Goal: Information Seeking & Learning: Learn about a topic

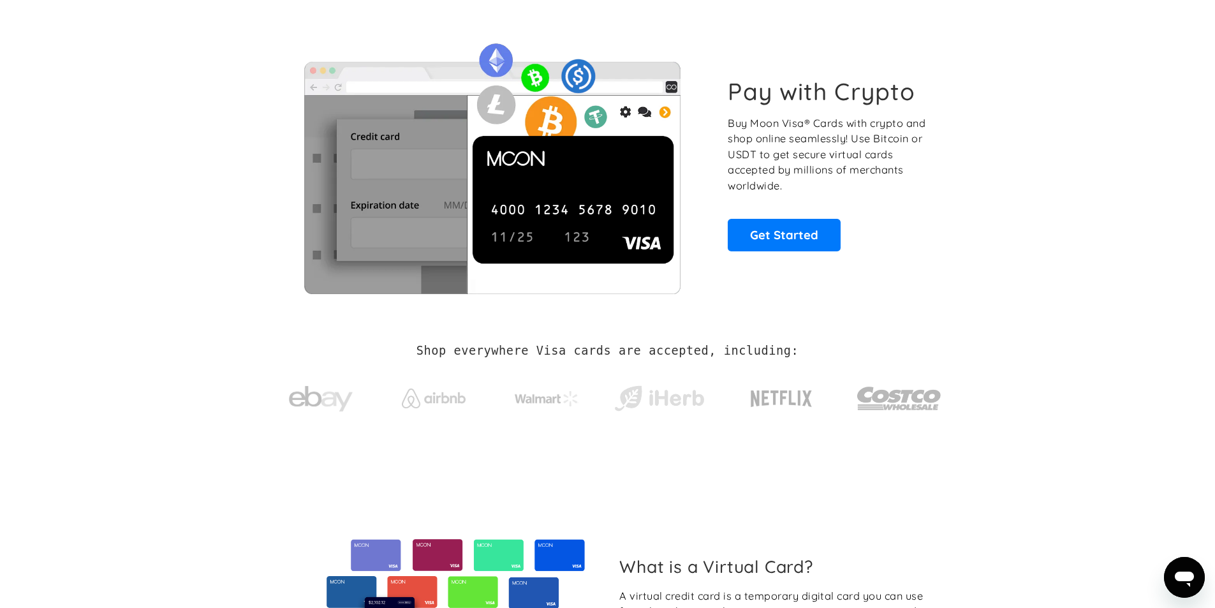
scroll to position [64, 0]
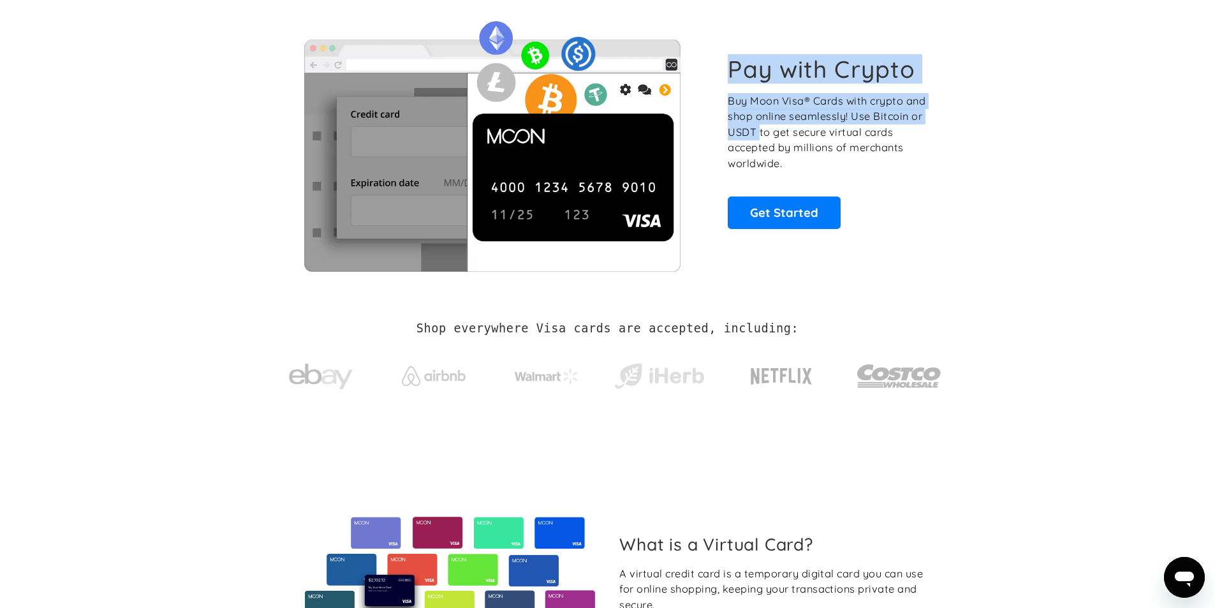
drag, startPoint x: 727, startPoint y: 73, endPoint x: 763, endPoint y: 133, distance: 69.4
click at [761, 133] on div "Pay with Crypto Buy Moon Visa® Cards with crypto and shop online seamlessly! Us…" at bounding box center [827, 141] width 200 height 173
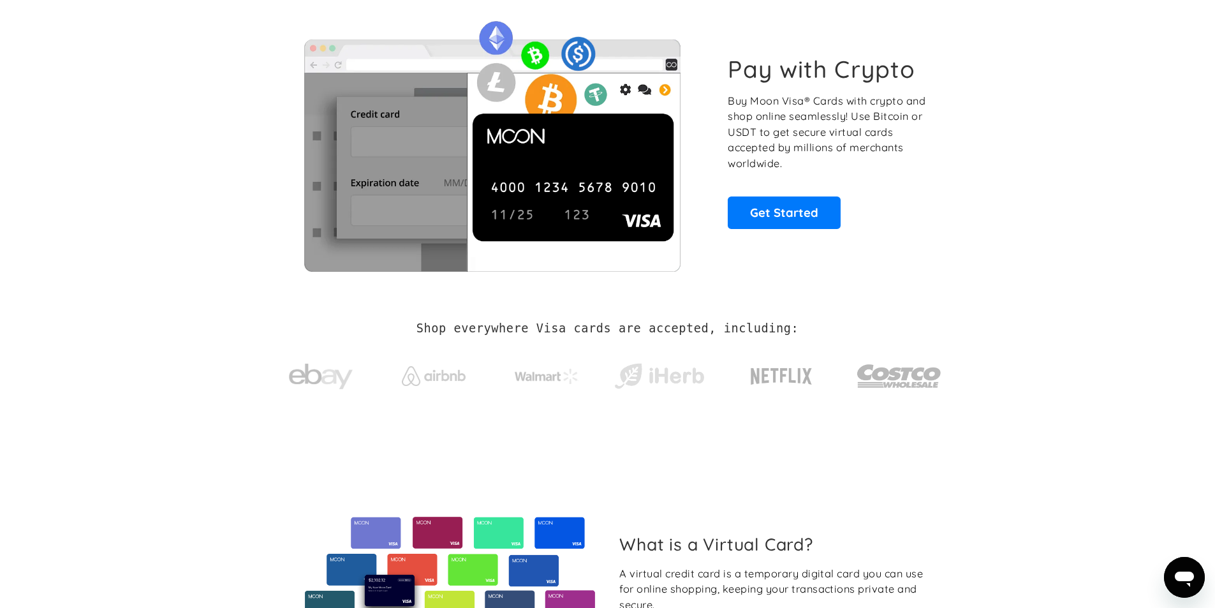
click at [766, 146] on p "Buy Moon Visa® Cards with crypto and shop online seamlessly! Use Bitcoin or USD…" at bounding box center [827, 132] width 200 height 78
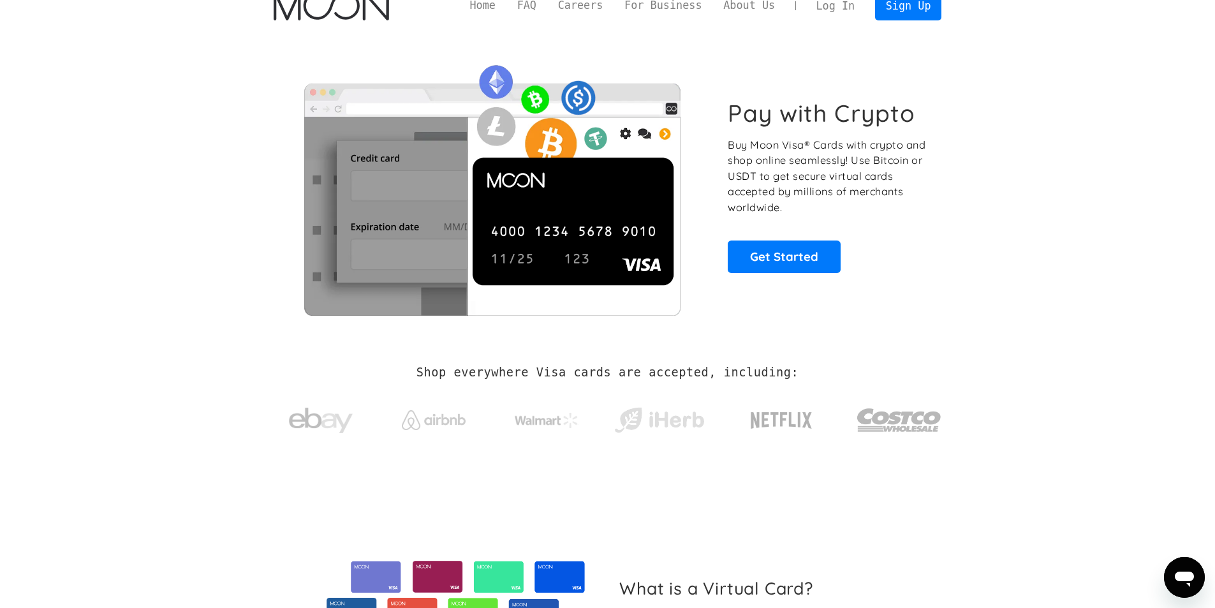
scroll to position [0, 0]
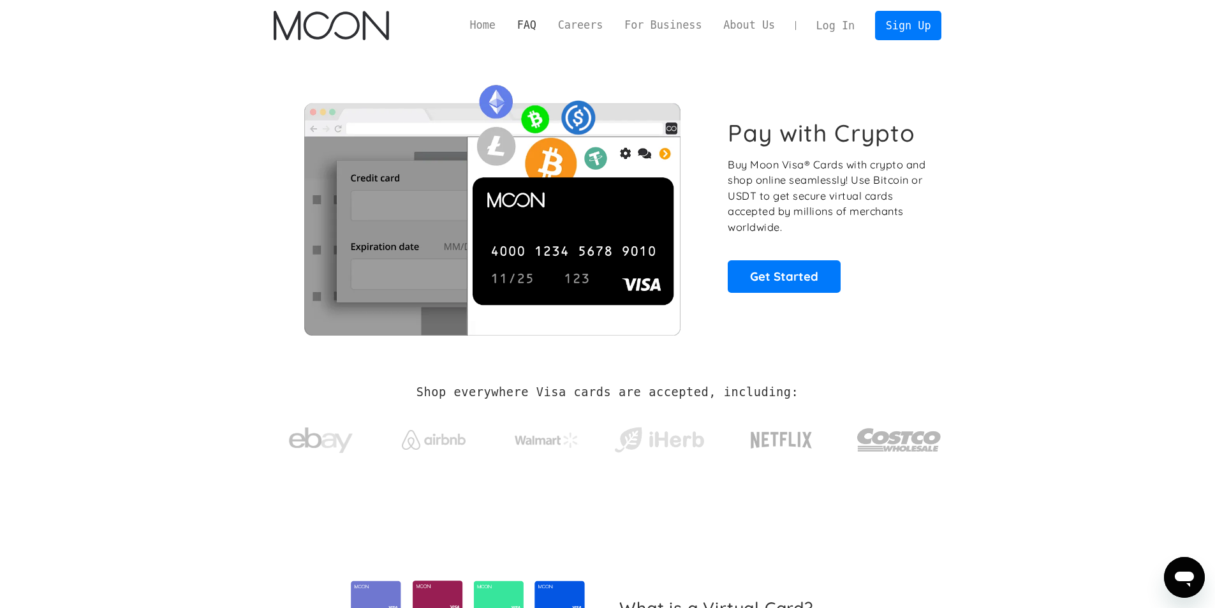
click at [547, 25] on link "FAQ" at bounding box center [526, 25] width 41 height 16
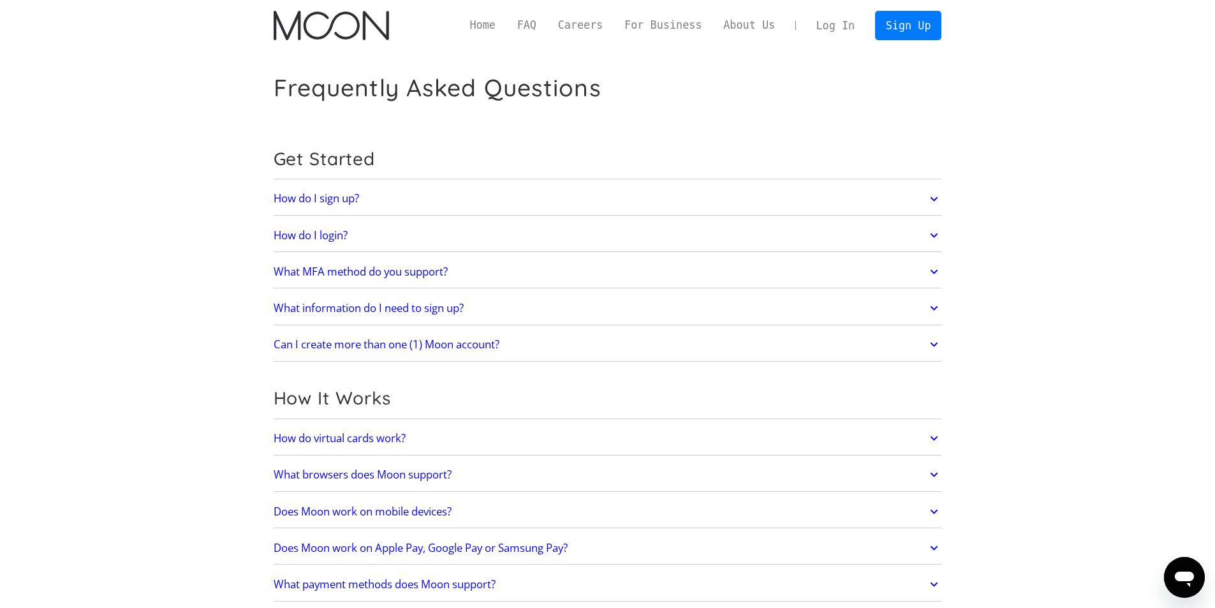
click at [486, 311] on link "What information do I need to sign up?" at bounding box center [608, 308] width 668 height 27
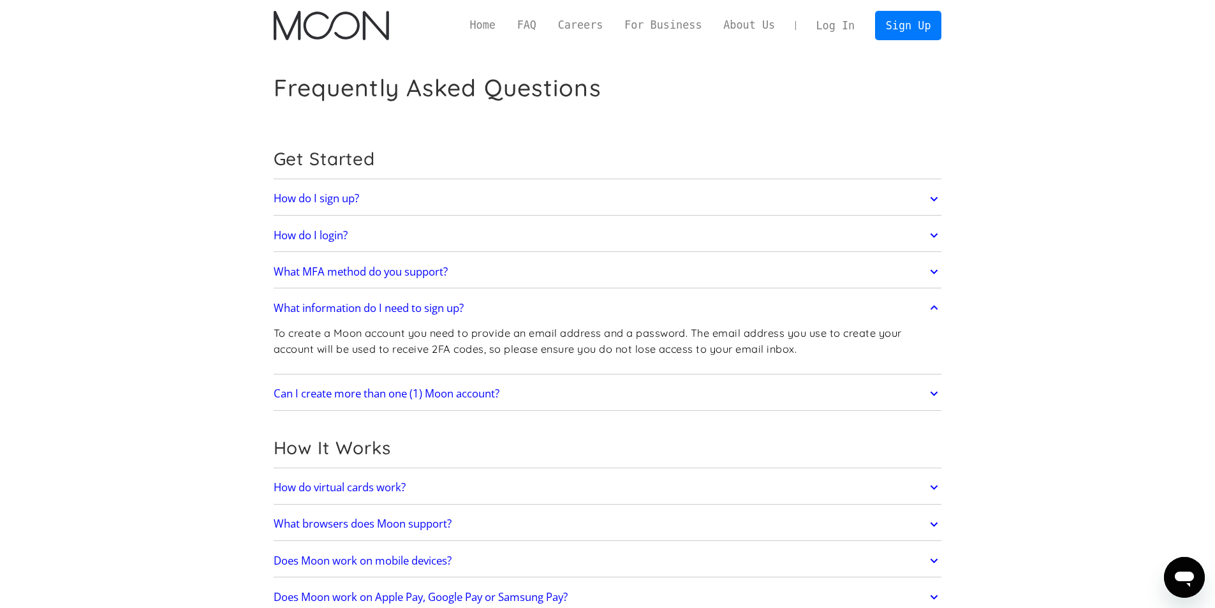
click at [598, 386] on link "Can I create more than one (1) Moon account?" at bounding box center [608, 393] width 668 height 27
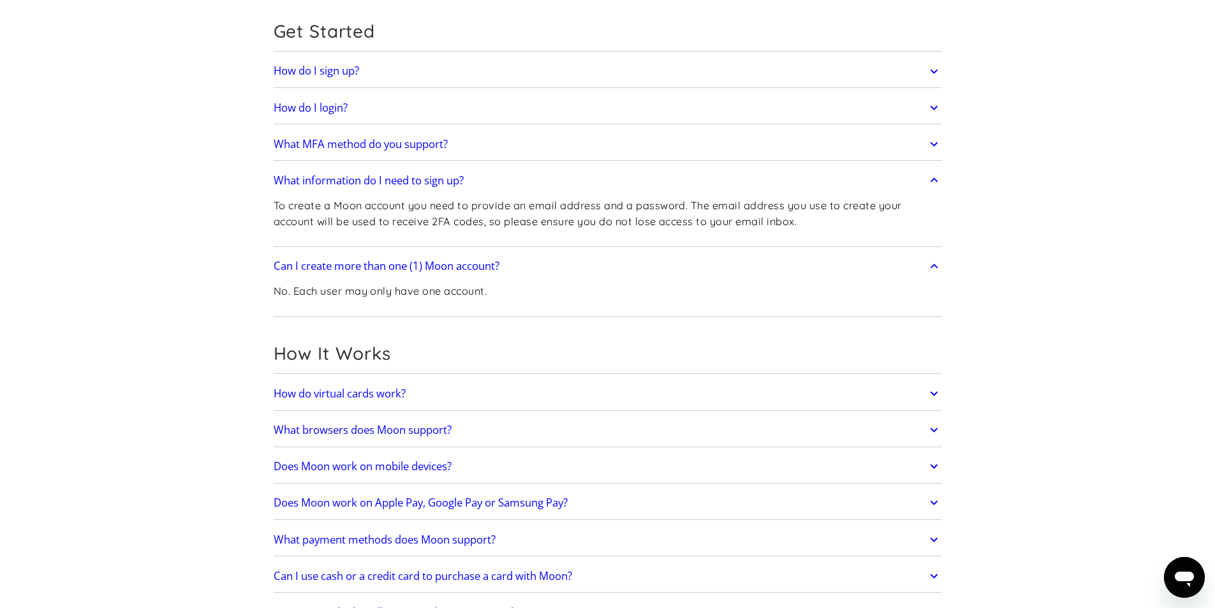
scroll to position [191, 0]
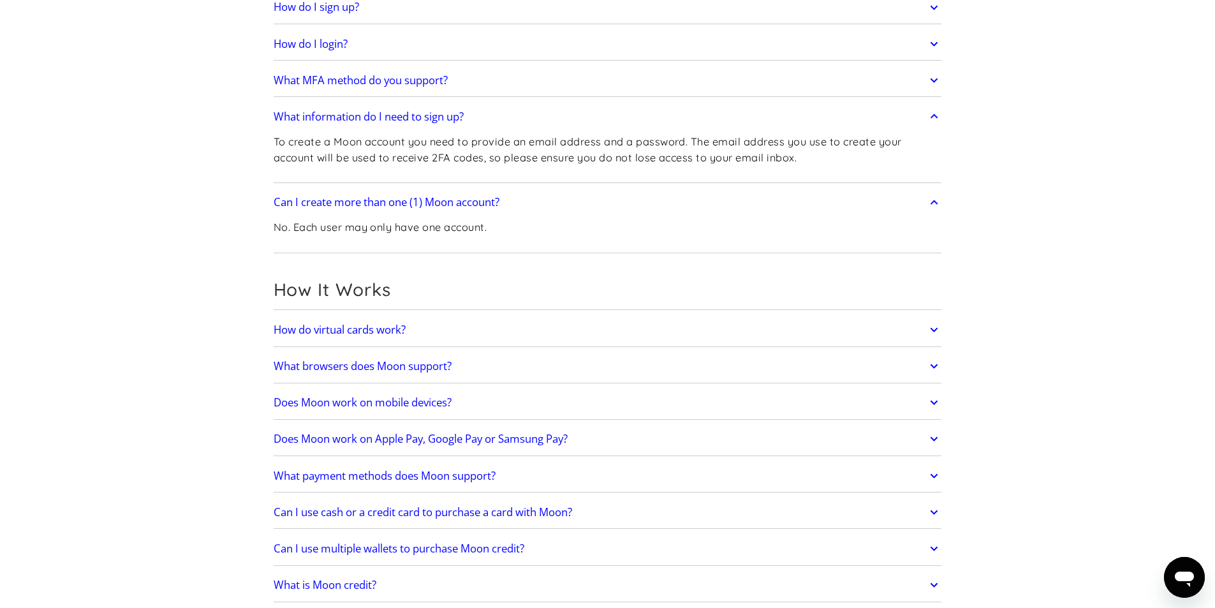
click at [463, 331] on link "How do virtual cards work?" at bounding box center [608, 329] width 668 height 27
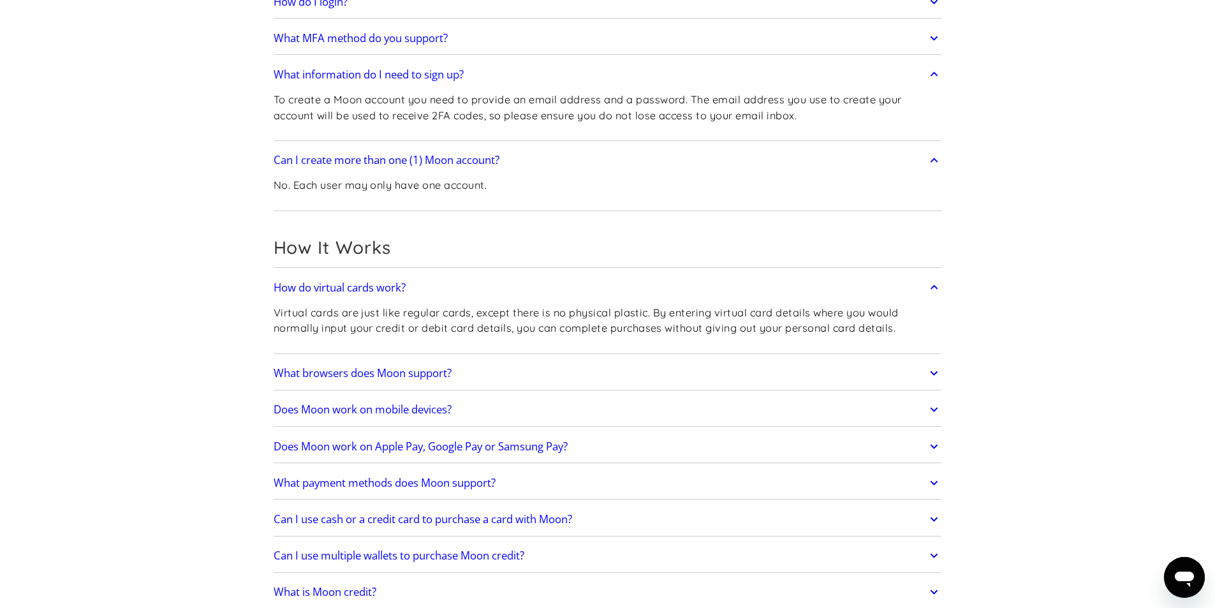
scroll to position [255, 0]
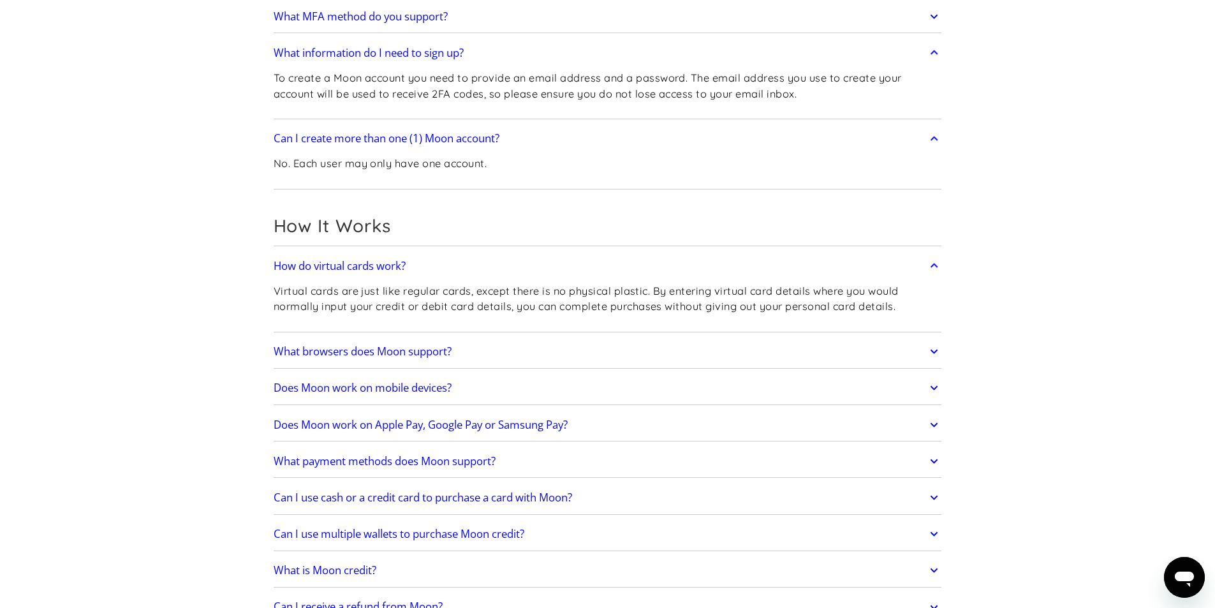
click at [613, 425] on link "Does Moon work on Apple Pay, Google Pay or Samsung Pay?" at bounding box center [608, 424] width 668 height 27
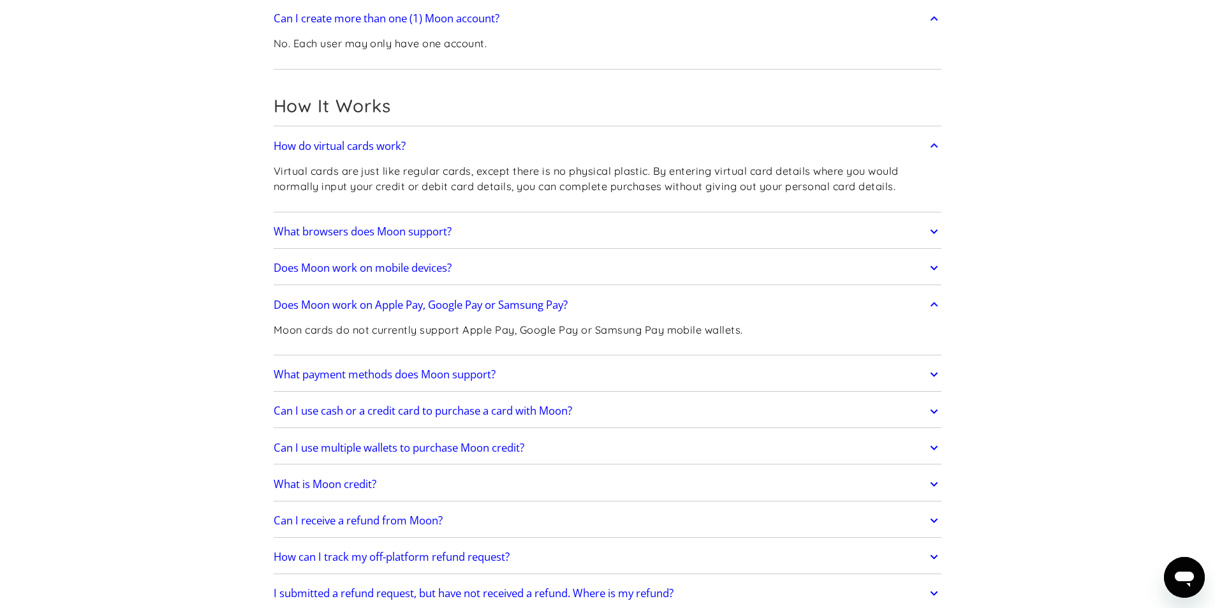
scroll to position [383, 0]
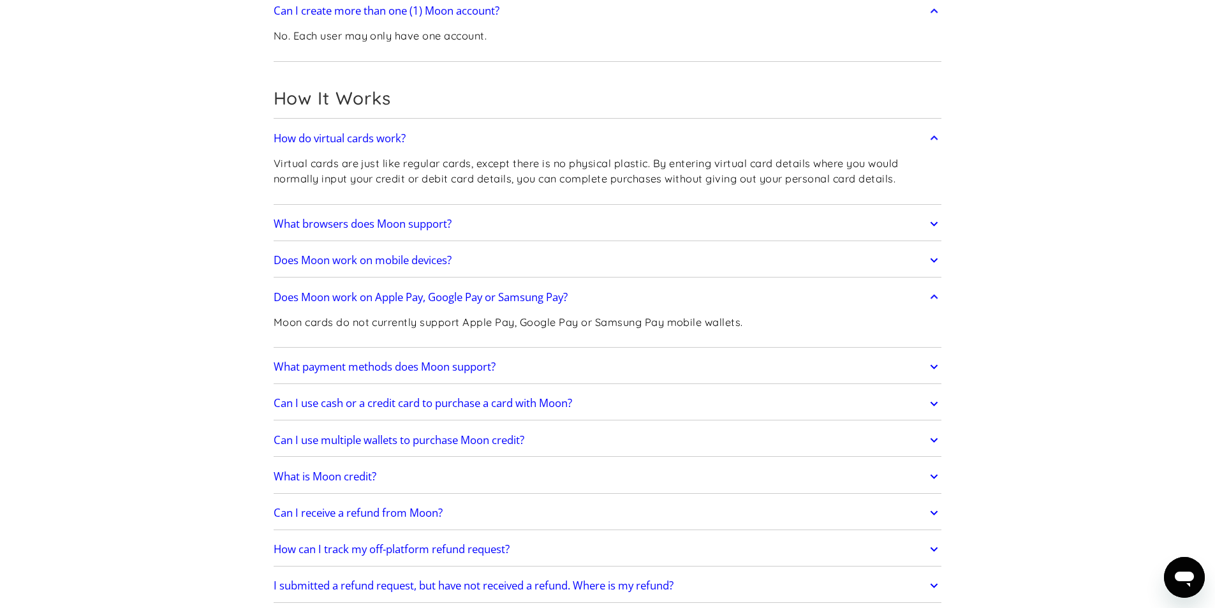
click at [583, 367] on link "What payment methods does Moon support?" at bounding box center [608, 366] width 668 height 27
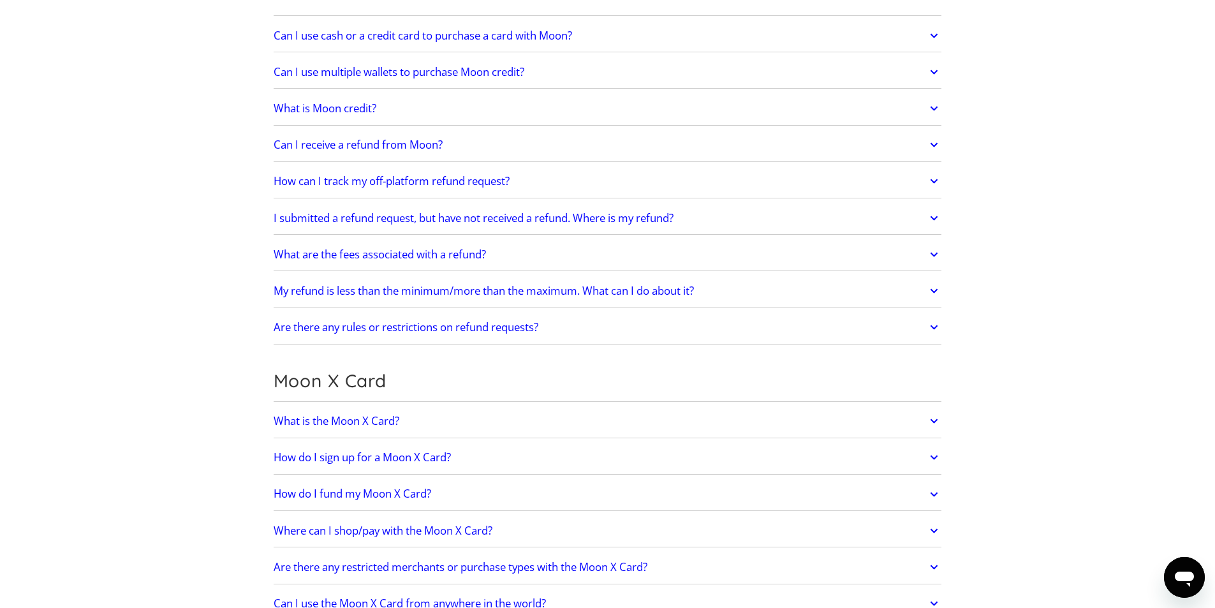
scroll to position [893, 0]
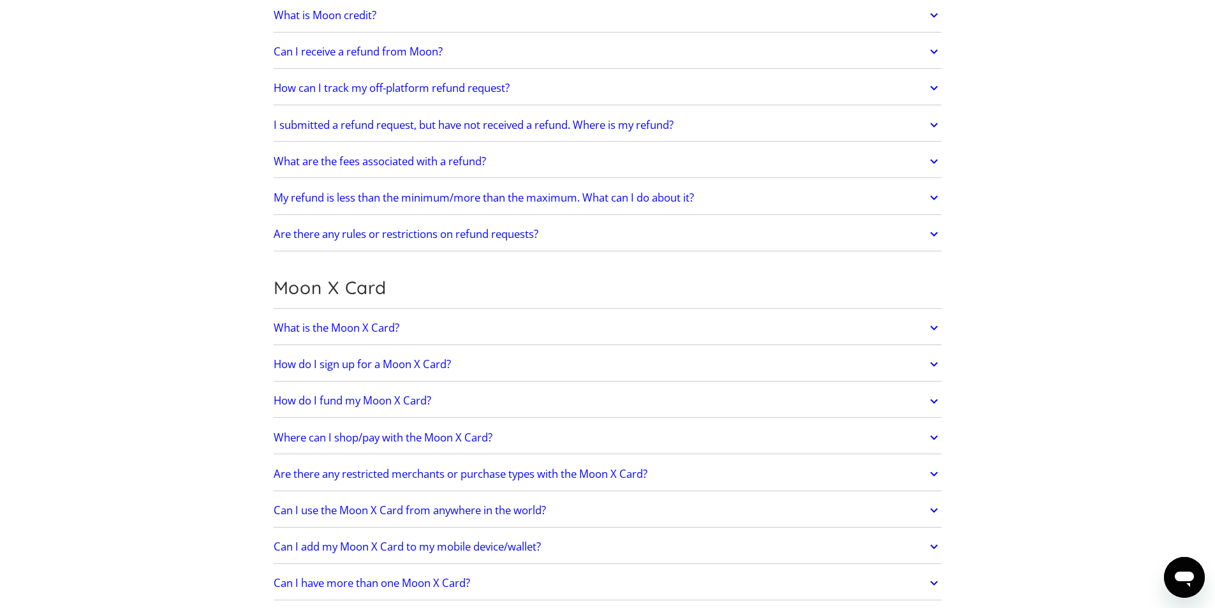
click at [598, 248] on div "Are there any rules or restrictions on refund requests? Certain products offere…" at bounding box center [608, 234] width 668 height 33
click at [616, 236] on link "Are there any rules or restrictions on refund requests?" at bounding box center [608, 234] width 668 height 27
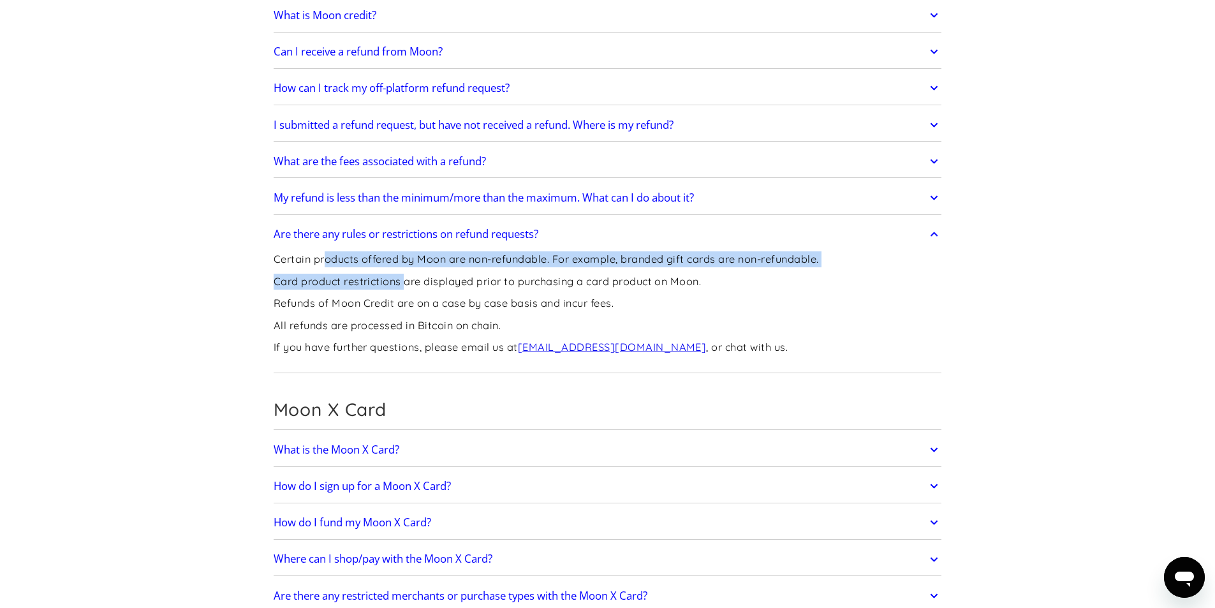
drag, startPoint x: 326, startPoint y: 263, endPoint x: 405, endPoint y: 279, distance: 80.6
click at [405, 277] on div "Certain products offered by Moon are non-refundable. For example, branded gift …" at bounding box center [546, 308] width 545 height 122
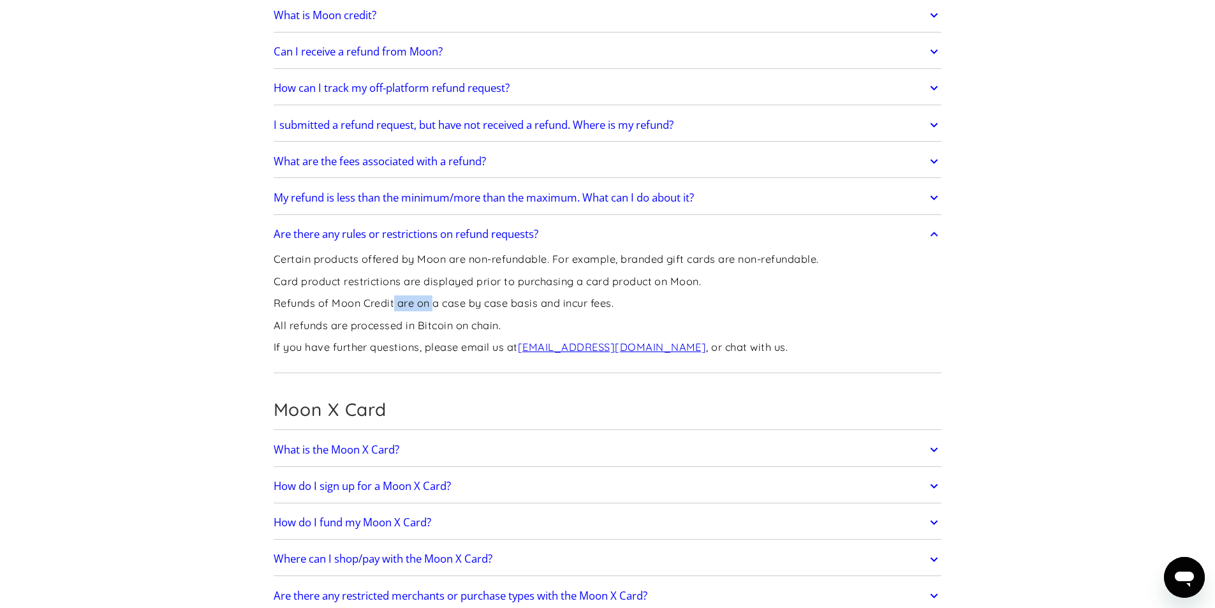
drag, startPoint x: 434, startPoint y: 303, endPoint x: 395, endPoint y: 303, distance: 38.9
click at [395, 303] on p "Refunds of Moon Credit are on a case by case basis and incur fees." at bounding box center [546, 303] width 545 height 16
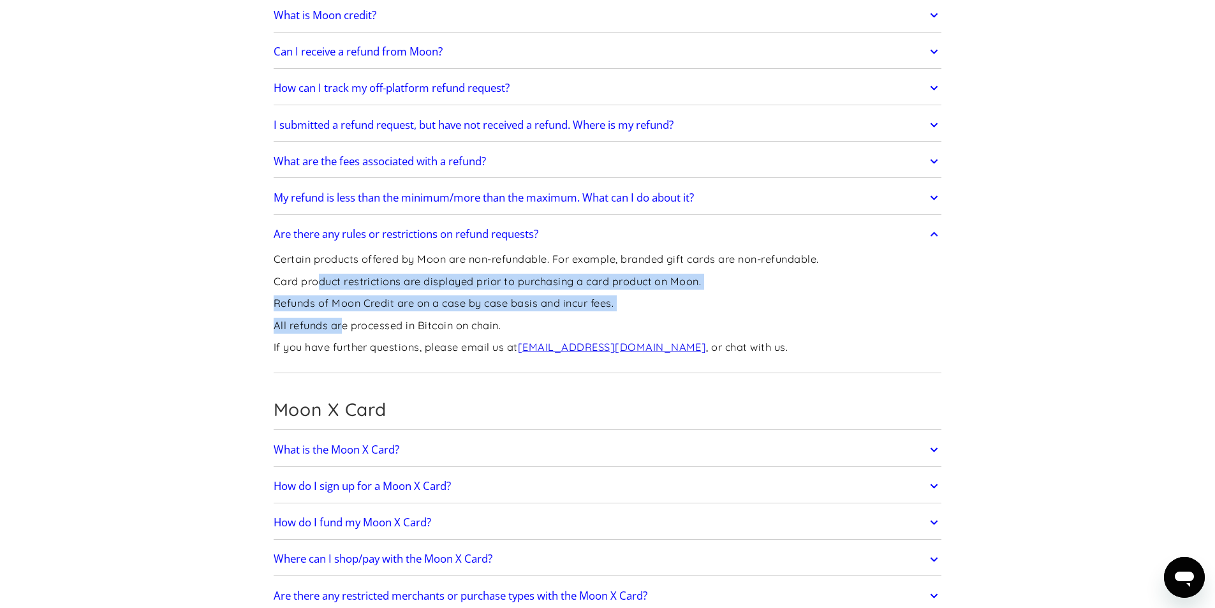
drag, startPoint x: 320, startPoint y: 279, endPoint x: 345, endPoint y: 319, distance: 47.8
click at [344, 319] on div "Certain products offered by Moon are non-refundable. For example, branded gift …" at bounding box center [546, 308] width 545 height 122
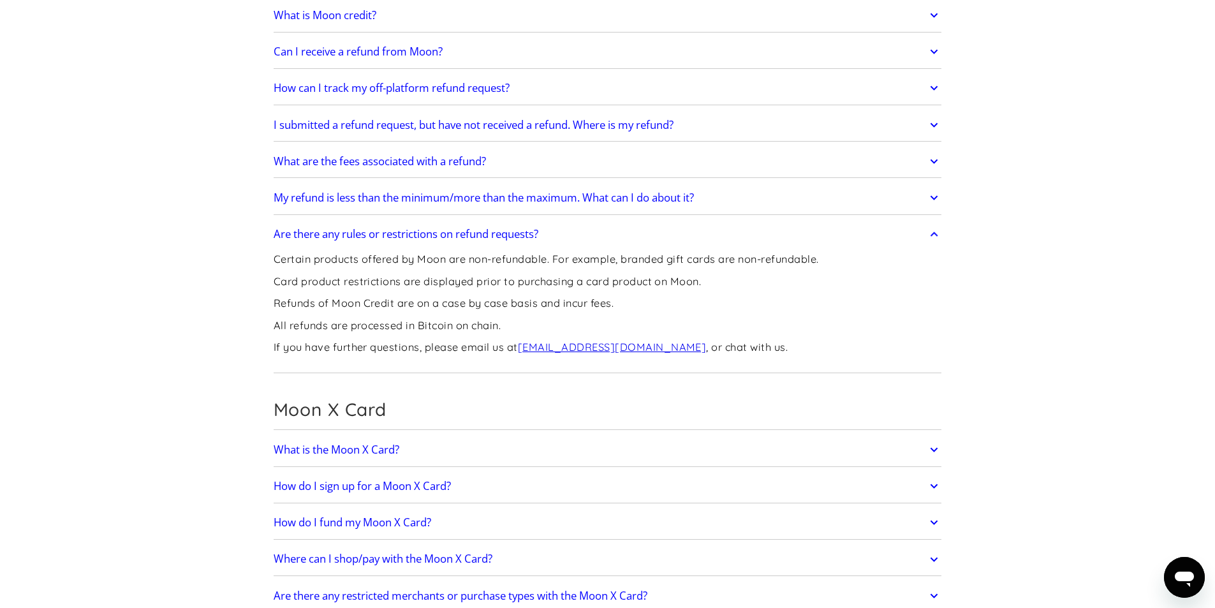
click at [443, 345] on p "If you have further questions, please email us at support@paywithmoon.com , or …" at bounding box center [546, 347] width 545 height 16
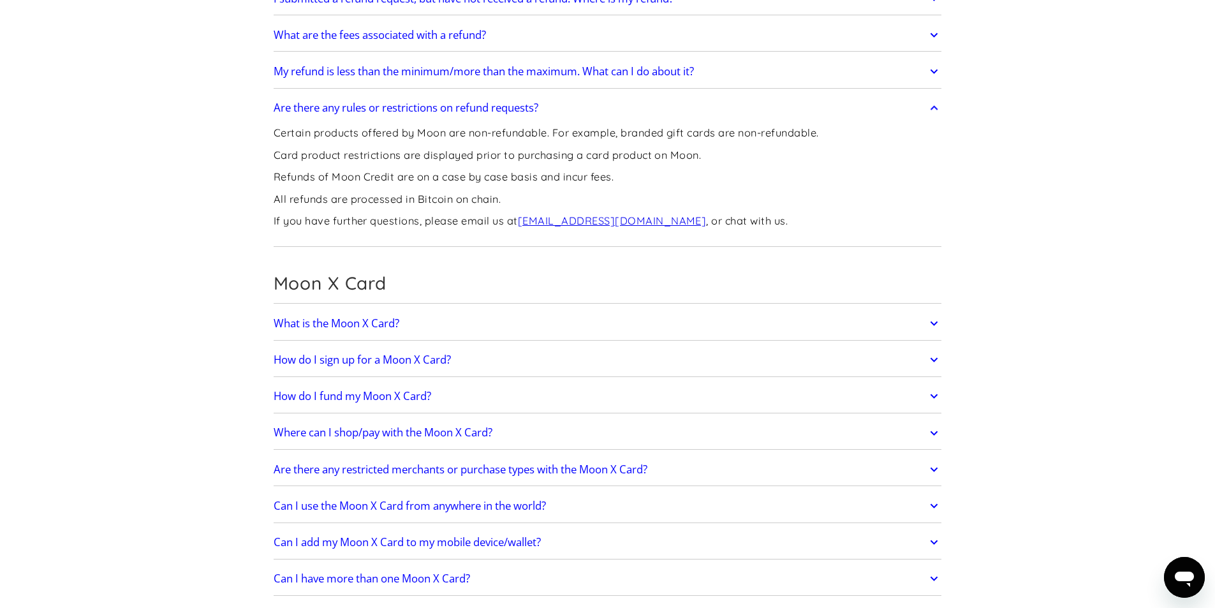
scroll to position [1020, 0]
click at [470, 350] on link "How do I sign up for a Moon X Card?" at bounding box center [608, 358] width 668 height 27
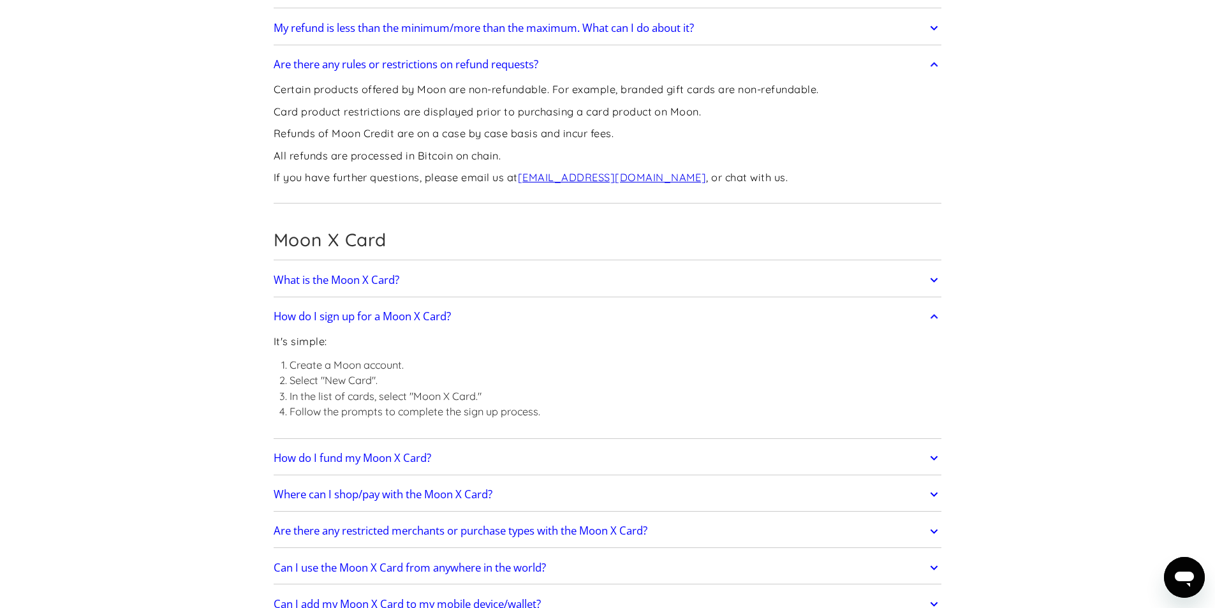
scroll to position [1084, 0]
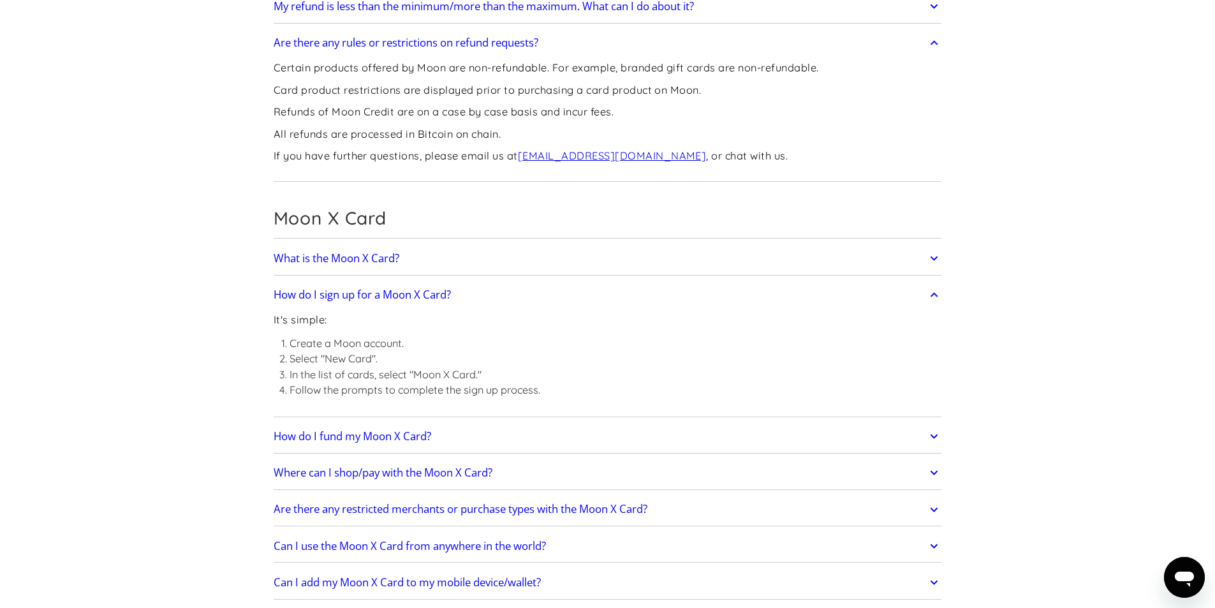
click at [407, 431] on h2 "How do I fund my Moon X Card?" at bounding box center [352, 436] width 157 height 13
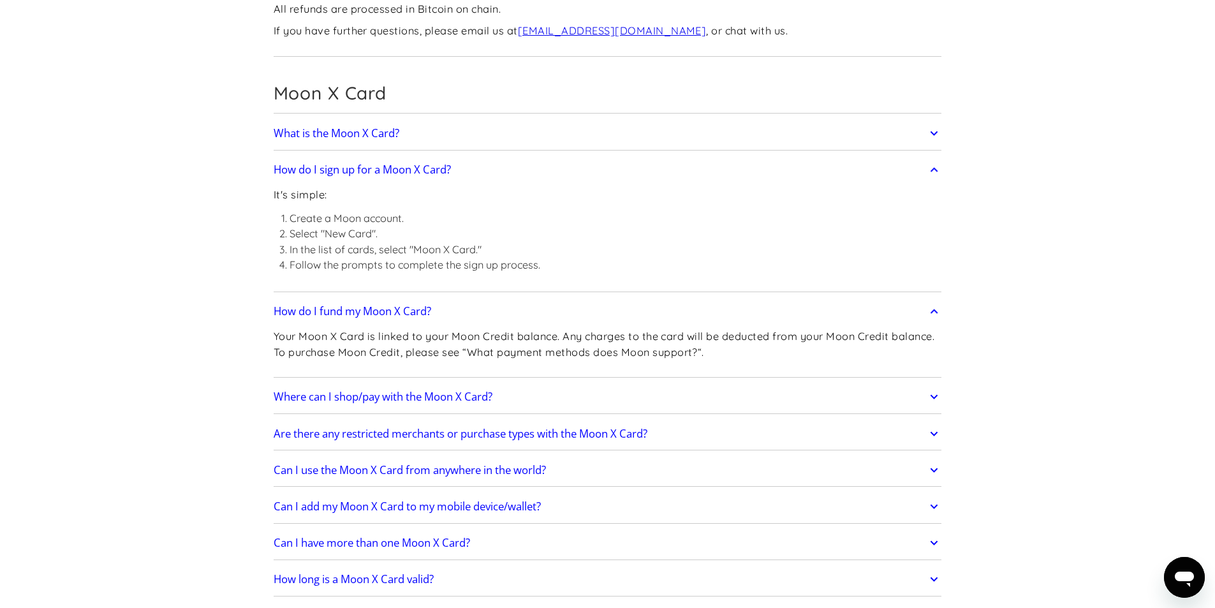
scroll to position [1211, 0]
click at [541, 432] on h2 "Are there any restricted merchants or purchase types with the Moon X Card?" at bounding box center [461, 431] width 374 height 13
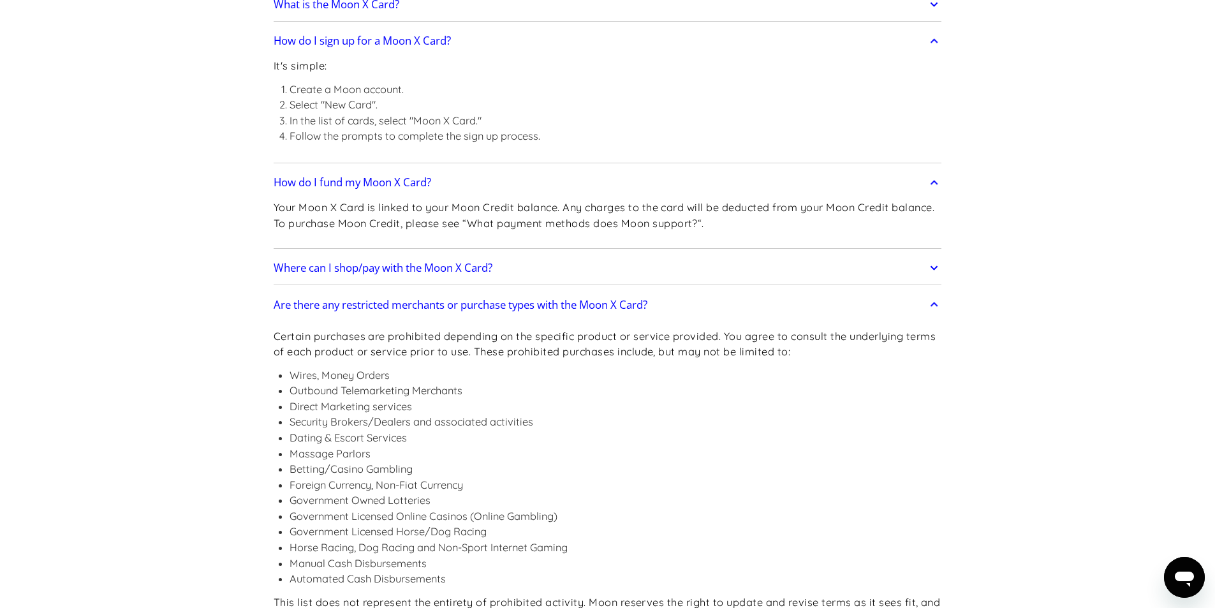
scroll to position [1339, 0]
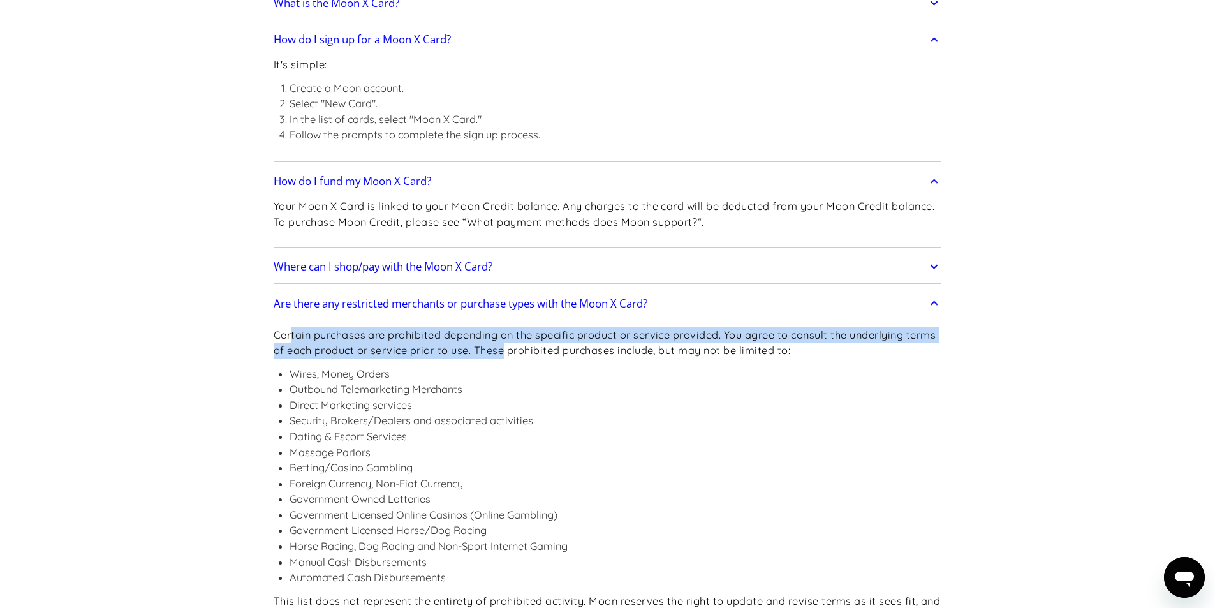
drag, startPoint x: 289, startPoint y: 338, endPoint x: 508, endPoint y: 352, distance: 219.1
click at [508, 352] on p "Certain purchases are prohibited depending on the specific product or service p…" at bounding box center [608, 342] width 668 height 31
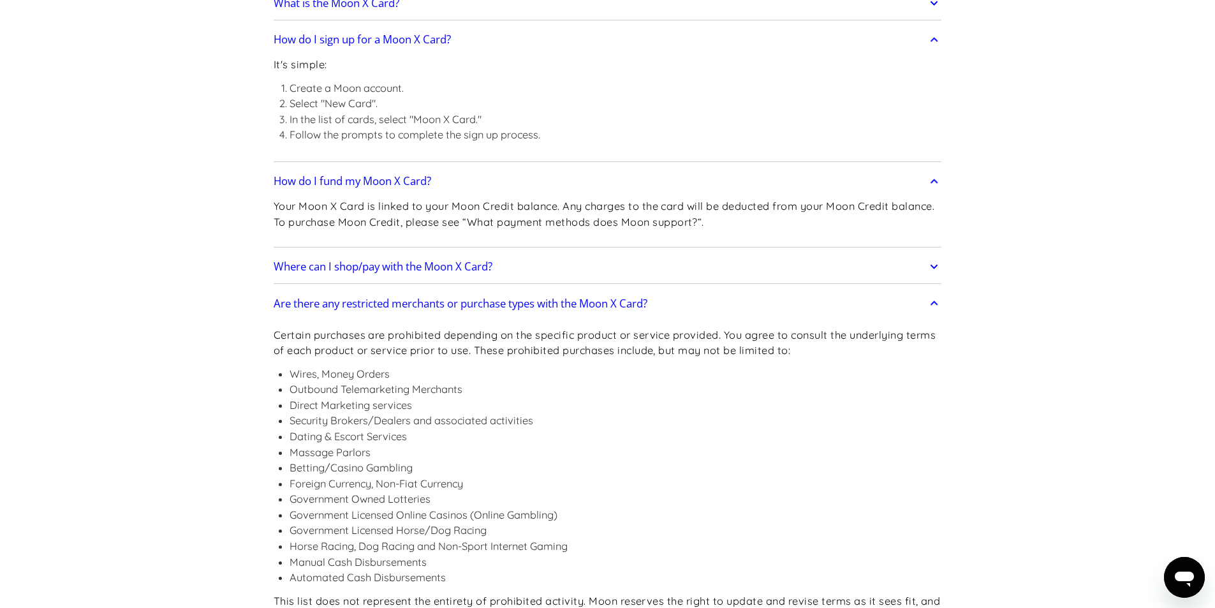
click at [634, 351] on p "Certain purchases are prohibited depending on the specific product or service p…" at bounding box center [608, 342] width 668 height 31
drag, startPoint x: 303, startPoint y: 392, endPoint x: 345, endPoint y: 389, distance: 42.2
click at [345, 389] on li "Outbound Telemarketing Merchants" at bounding box center [615, 389] width 652 height 16
drag, startPoint x: 289, startPoint y: 407, endPoint x: 379, endPoint y: 406, distance: 89.9
click at [379, 406] on li "Direct Marketing services" at bounding box center [615, 405] width 652 height 16
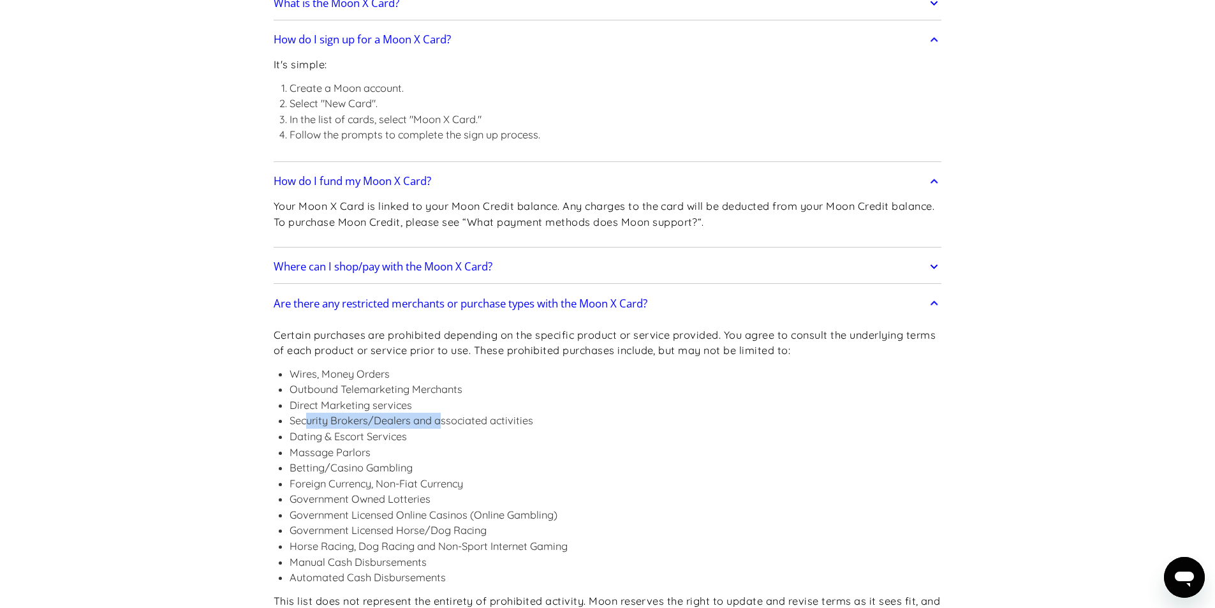
drag, startPoint x: 309, startPoint y: 420, endPoint x: 453, endPoint y: 418, distance: 144.1
click at [453, 418] on li "Security Brokers/Dealers and associated activities" at bounding box center [615, 420] width 652 height 16
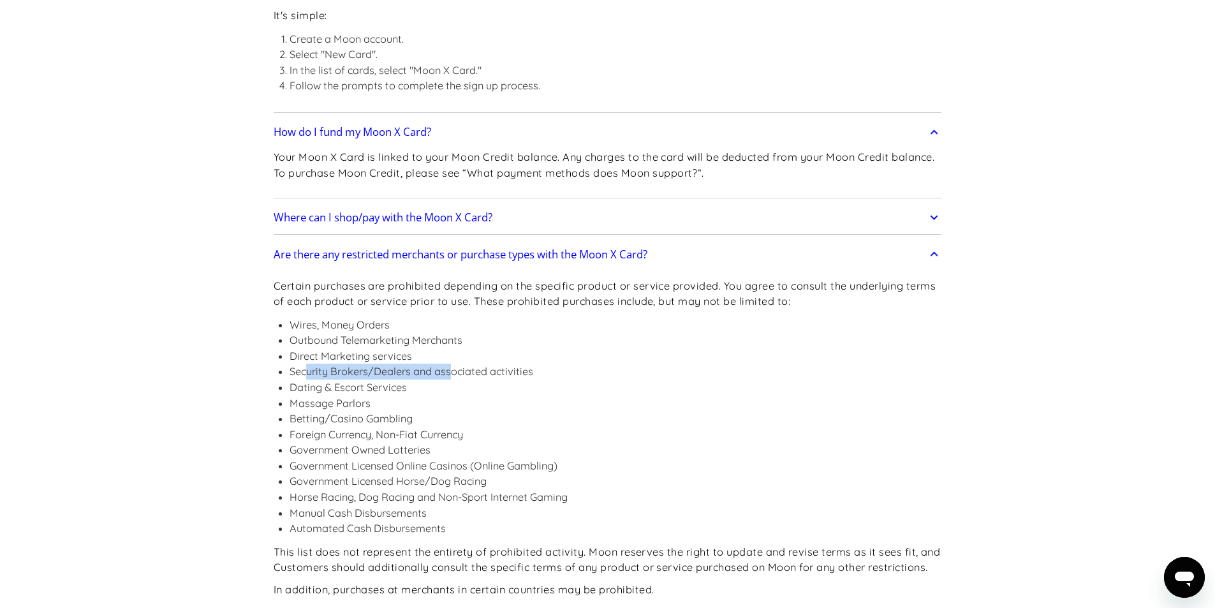
scroll to position [1466, 0]
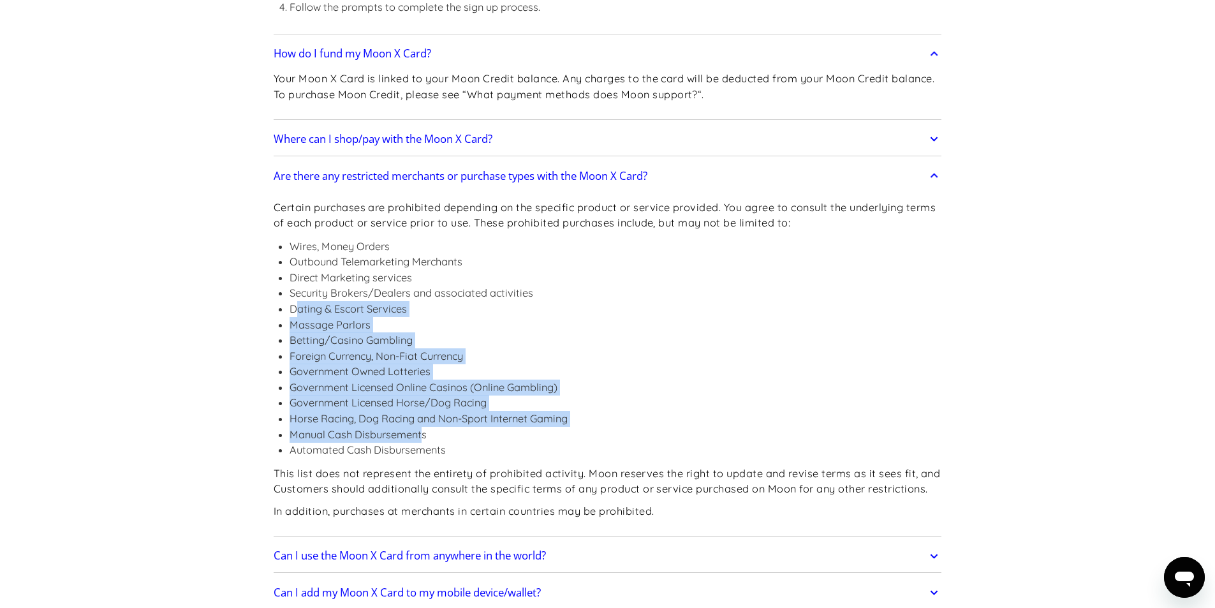
drag, startPoint x: 296, startPoint y: 302, endPoint x: 425, endPoint y: 439, distance: 188.1
click at [425, 439] on ul "Wires, Money Orders Outbound Telemarketing Merchants Direct Marketing services …" at bounding box center [608, 347] width 668 height 219
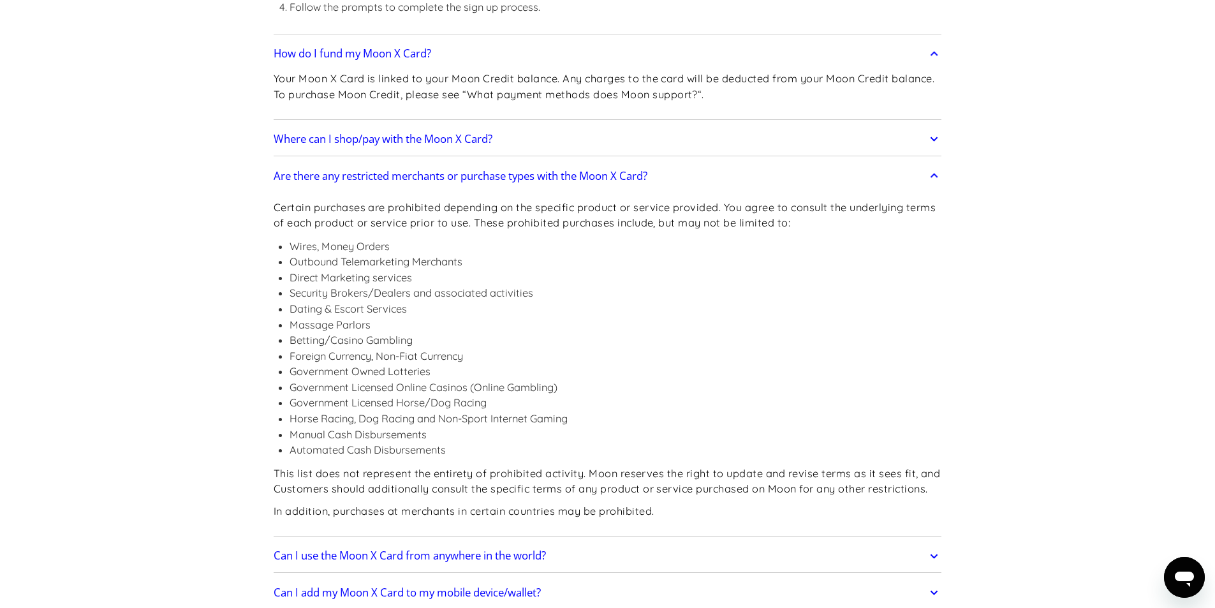
click at [361, 455] on li "Automated Cash Disbursements" at bounding box center [615, 450] width 652 height 16
click at [318, 467] on p "This list does not represent the entirety of prohibited activity. Moon reserves…" at bounding box center [608, 480] width 668 height 31
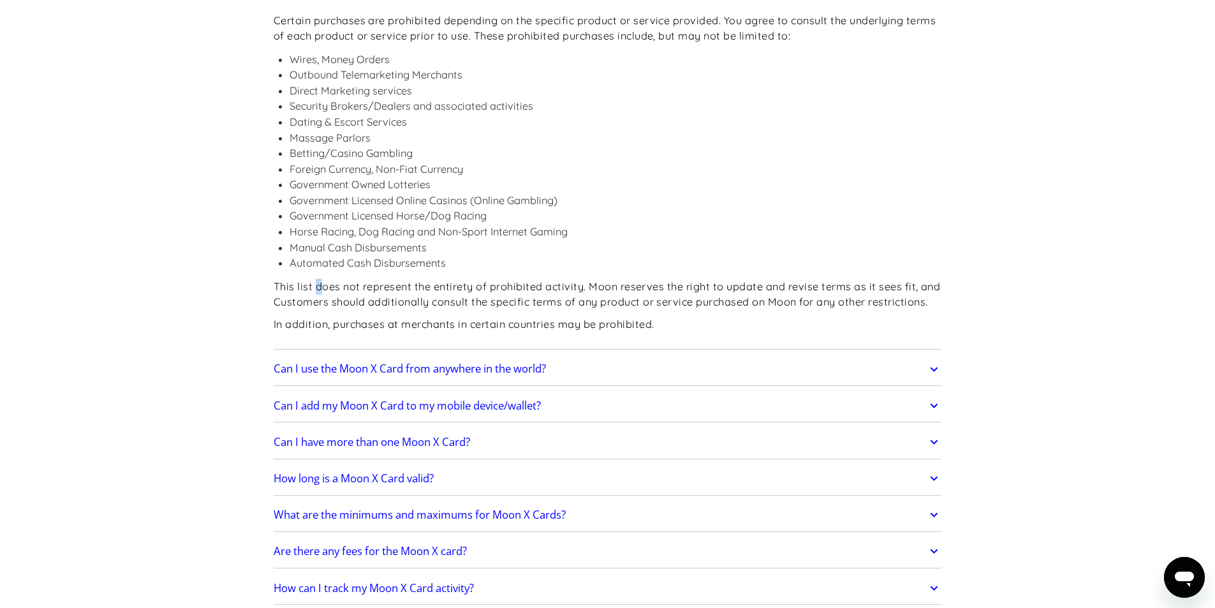
scroll to position [1658, 0]
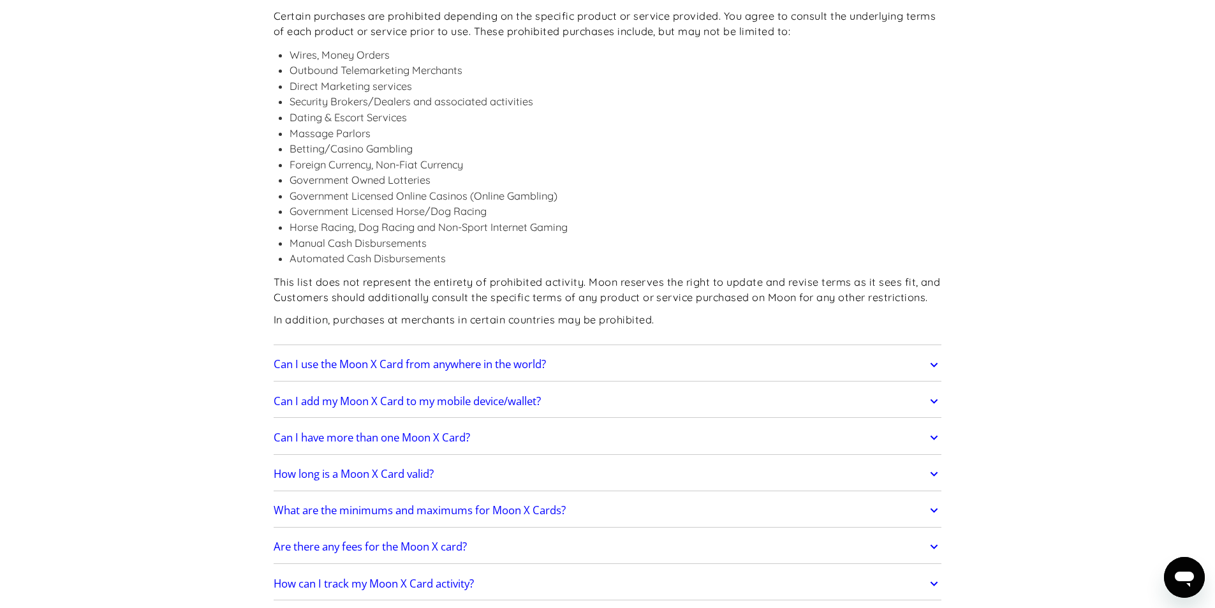
click at [481, 289] on p "This list does not represent the entirety of prohibited activity. Moon reserves…" at bounding box center [608, 289] width 668 height 31
click at [442, 365] on h2 "Can I use the Moon X Card from anywhere in the world?" at bounding box center [410, 364] width 272 height 13
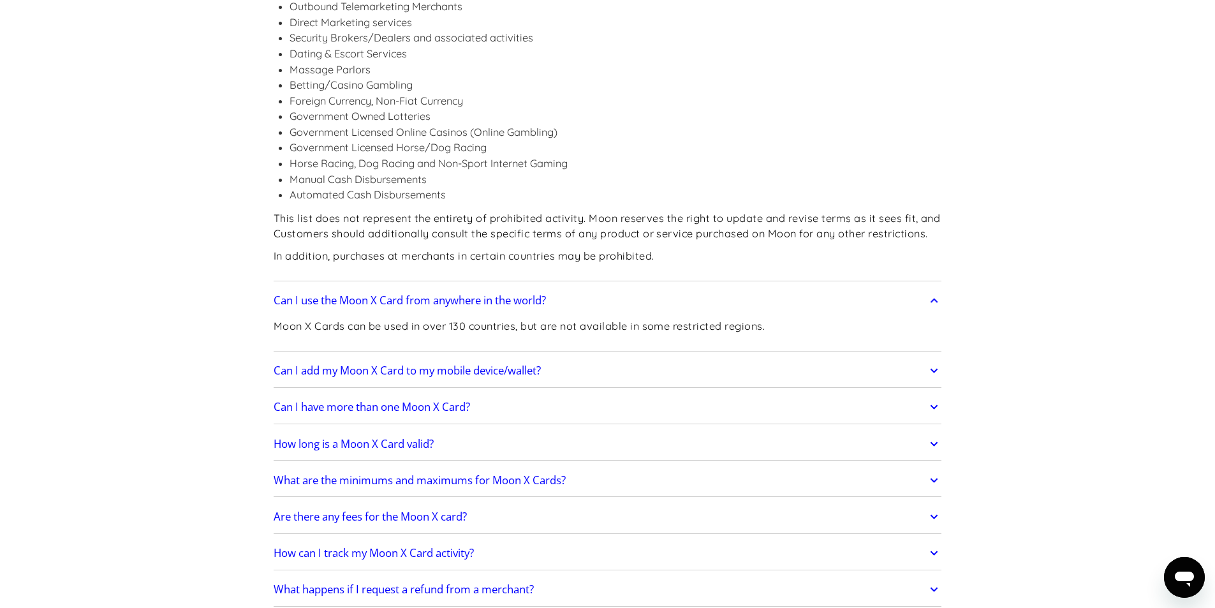
scroll to position [1785, 0]
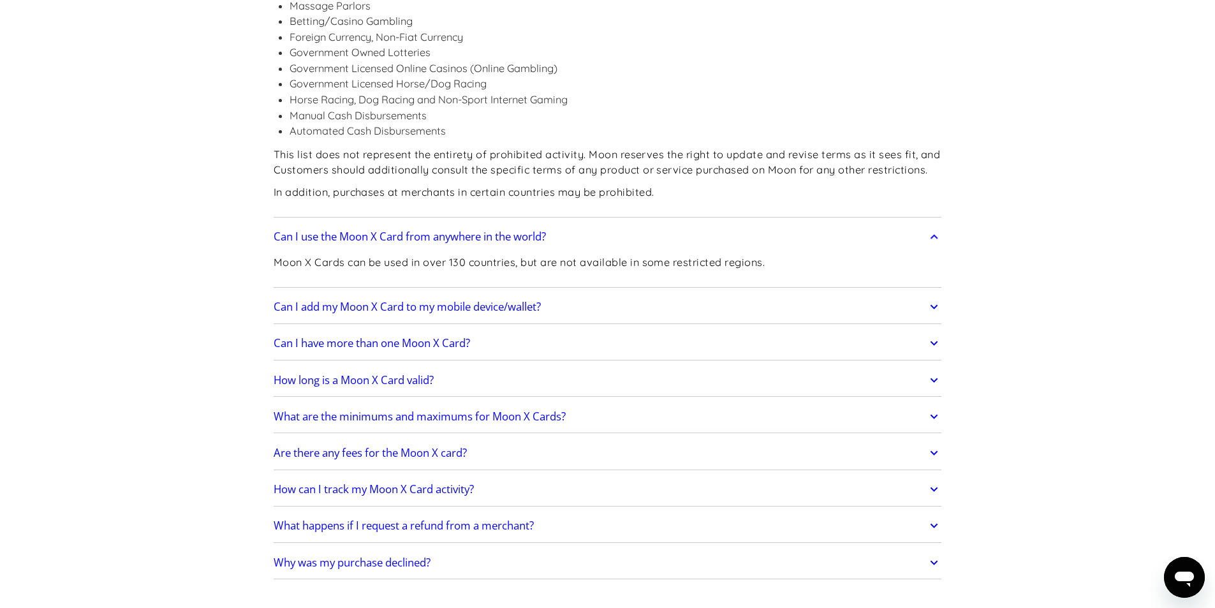
click at [512, 418] on h2 "What are the minimums and maximums for Moon X Cards?" at bounding box center [420, 416] width 292 height 13
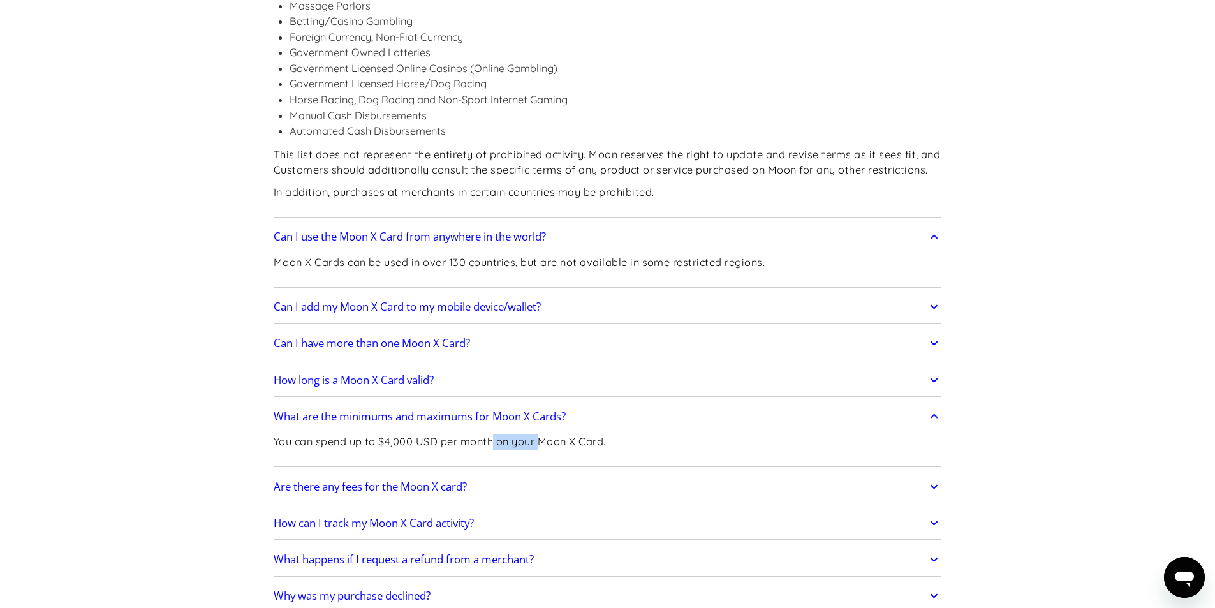
drag, startPoint x: 541, startPoint y: 442, endPoint x: 492, endPoint y: 439, distance: 49.2
click at [492, 438] on p "You can spend up to $4,000 USD per month on your Moon X Card." at bounding box center [440, 442] width 332 height 16
click at [483, 439] on p "You can spend up to $4,000 USD per month on your Moon X Card." at bounding box center [440, 442] width 332 height 16
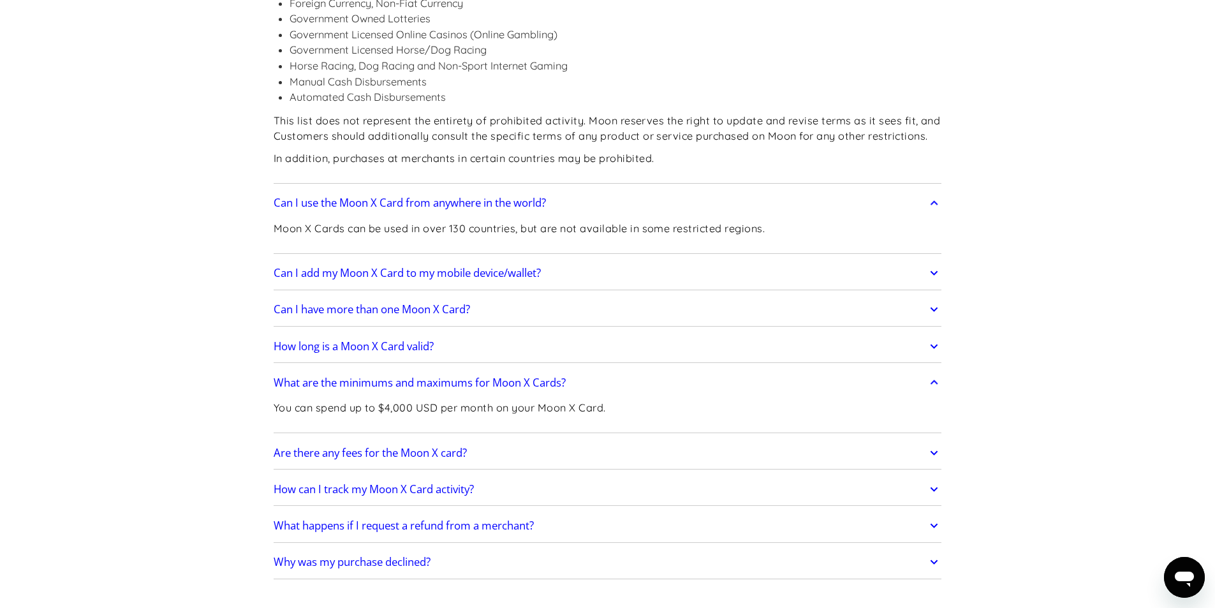
scroll to position [1849, 0]
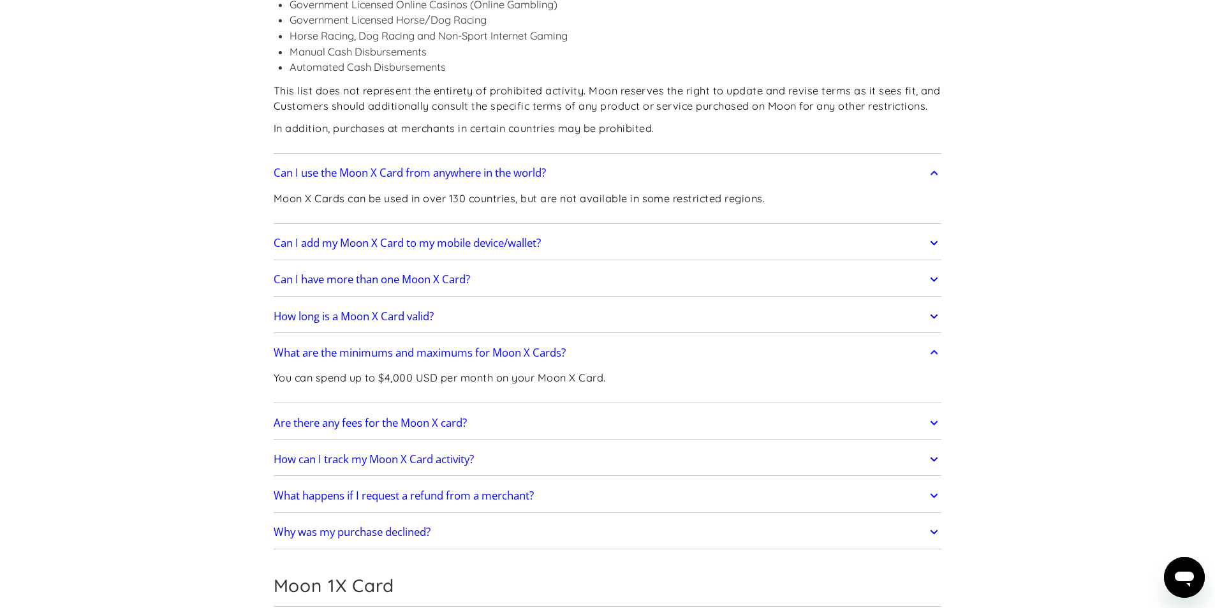
click at [478, 415] on link "Are there any fees for the Moon X card?" at bounding box center [608, 422] width 668 height 27
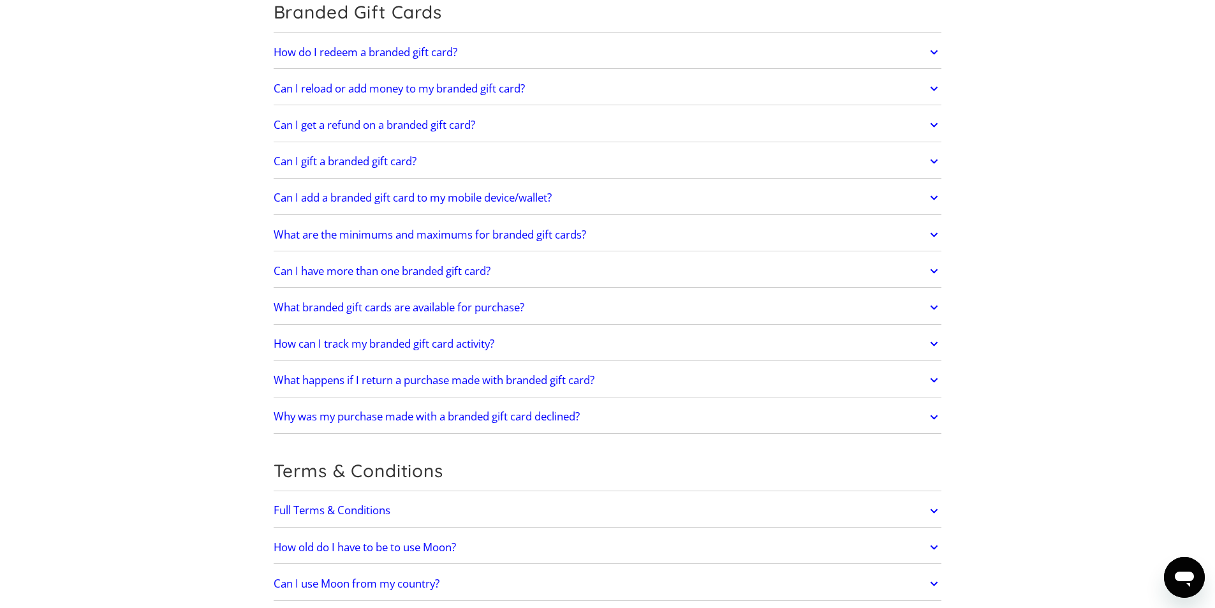
scroll to position [3124, 0]
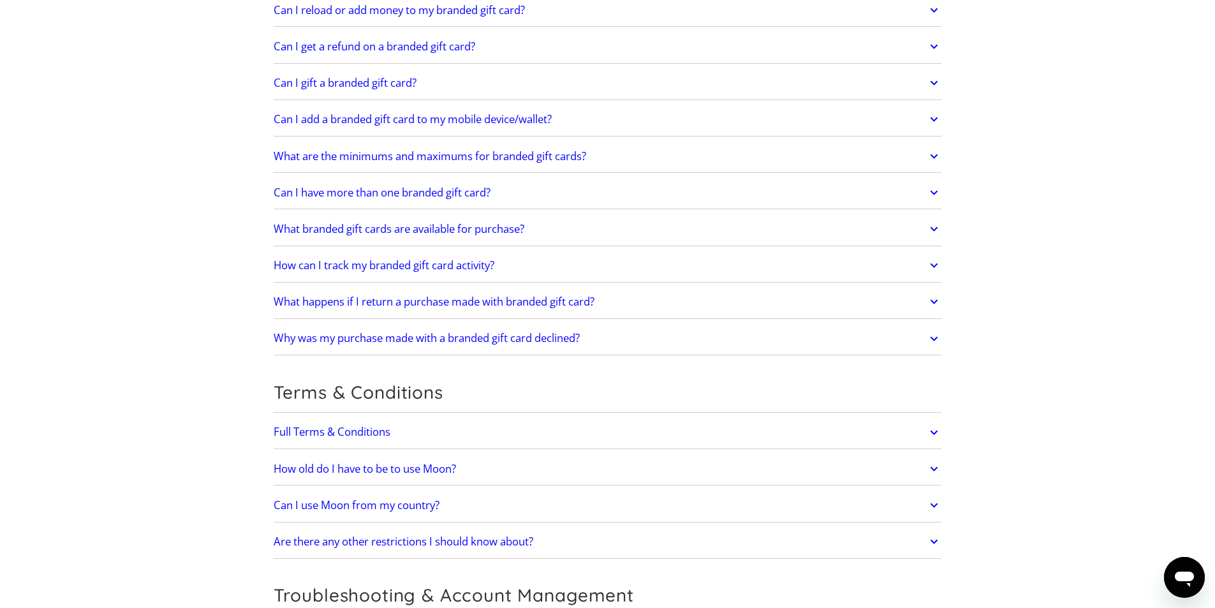
click at [506, 506] on link "Can I use Moon from my country?" at bounding box center [608, 505] width 668 height 27
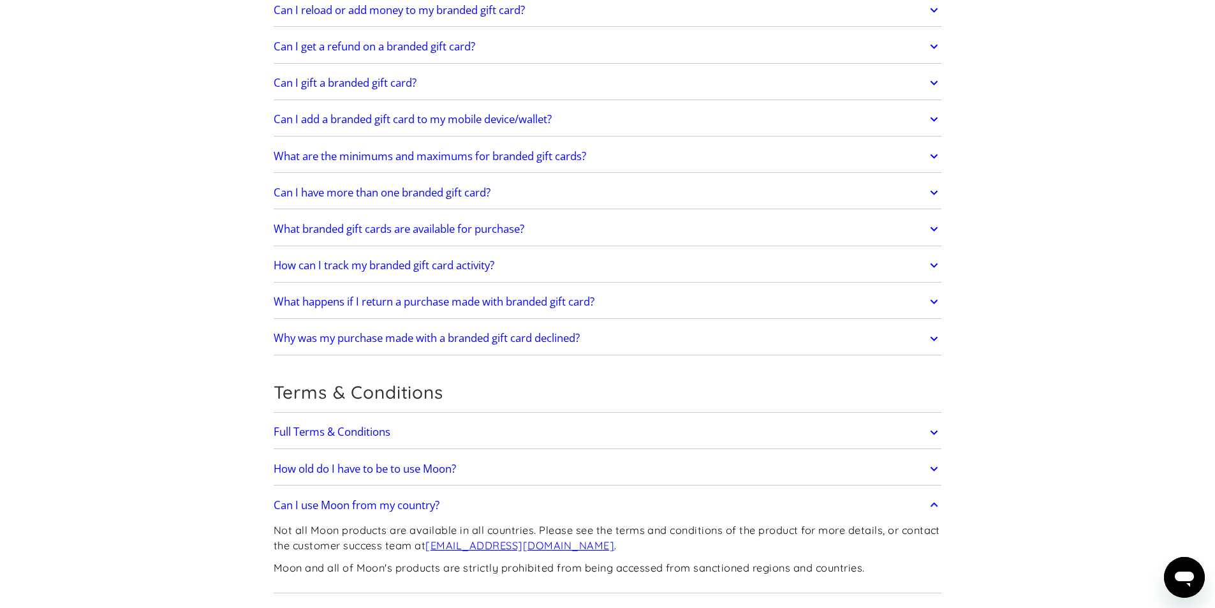
click at [503, 504] on link "Can I use Moon from my country?" at bounding box center [608, 505] width 668 height 27
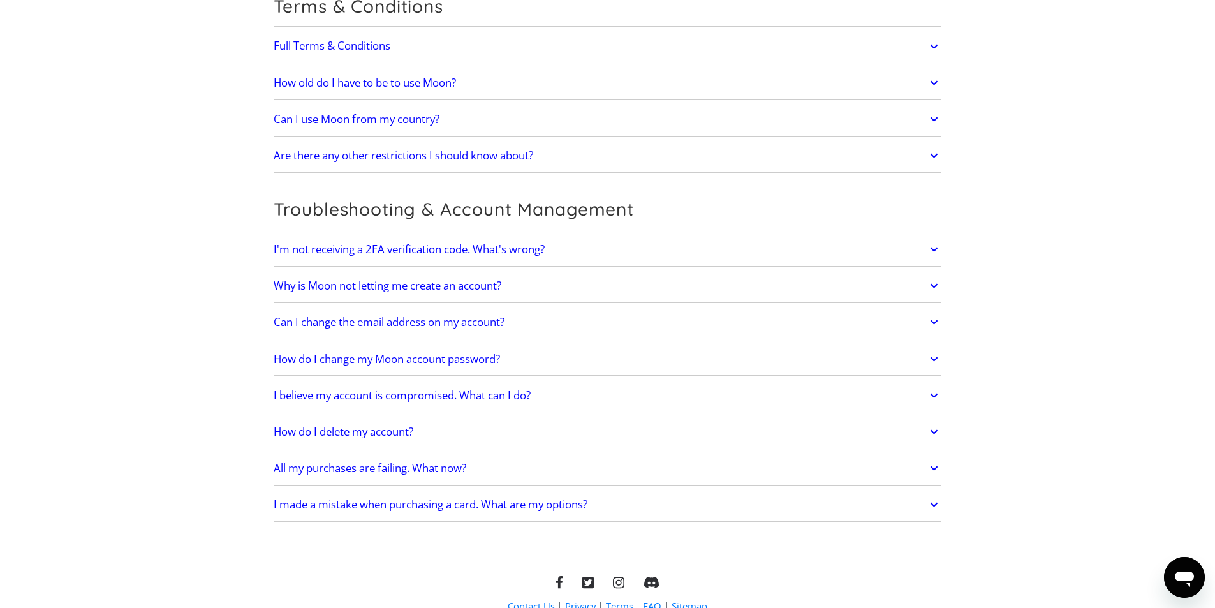
scroll to position [3570, 0]
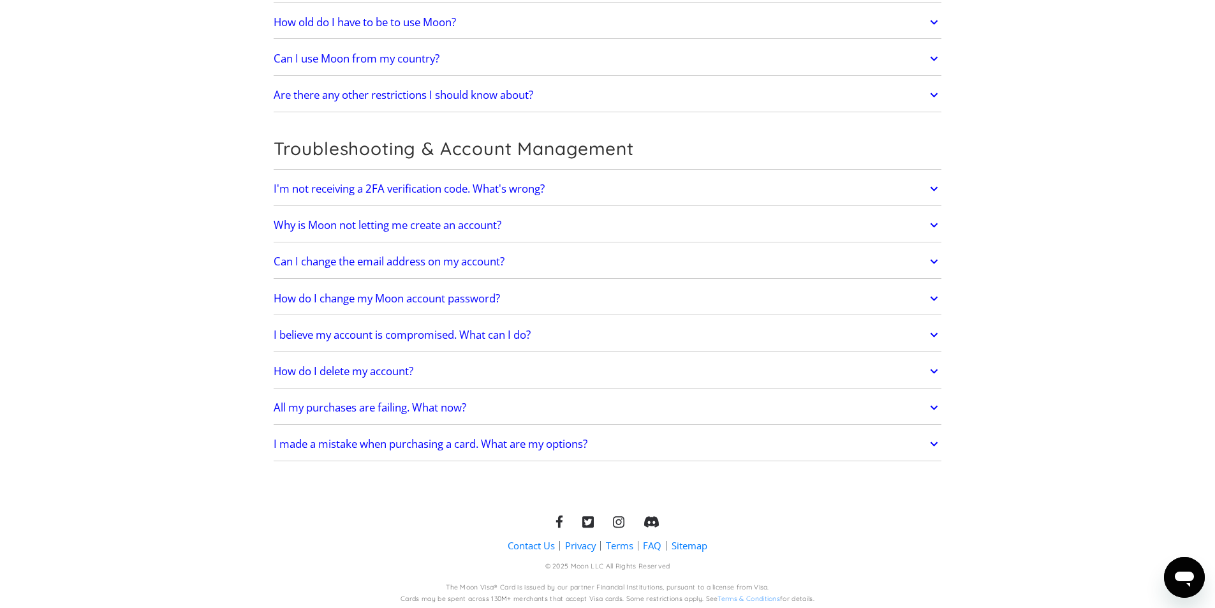
click at [493, 444] on h2 "I made a mistake when purchasing a card. What are my options?" at bounding box center [431, 443] width 314 height 13
